Goal: Task Accomplishment & Management: Use online tool/utility

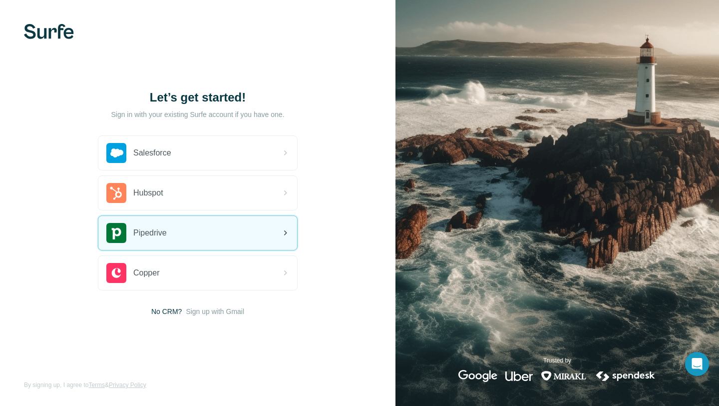
click at [182, 242] on div "Pipedrive" at bounding box center [197, 233] width 199 height 34
